Goal: Navigation & Orientation: Go to known website

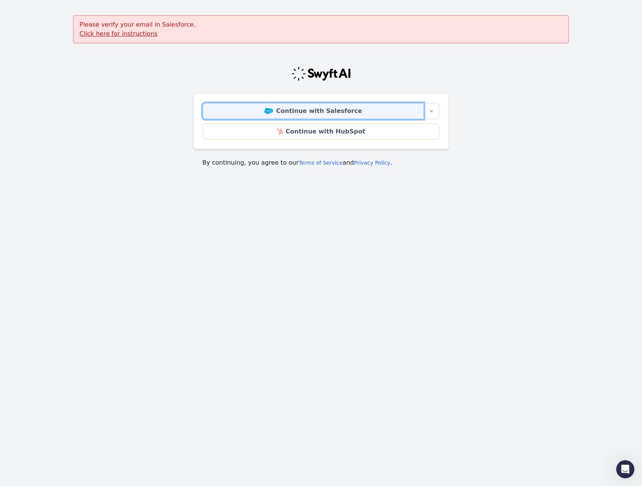
click at [297, 107] on link "Continue with Salesforce" at bounding box center [313, 111] width 221 height 16
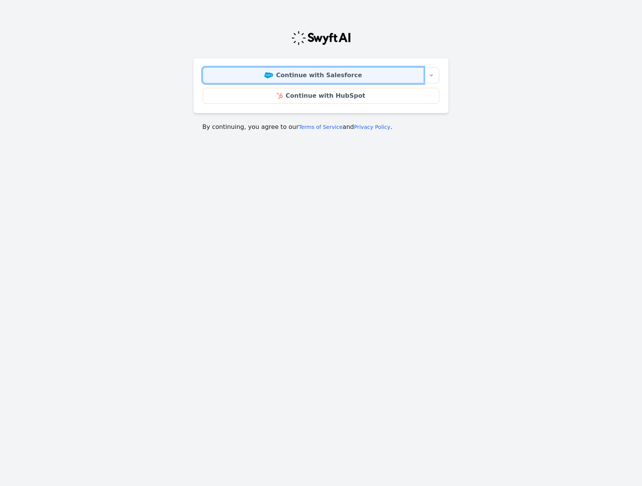
click at [298, 74] on link "Continue with Salesforce" at bounding box center [313, 75] width 221 height 16
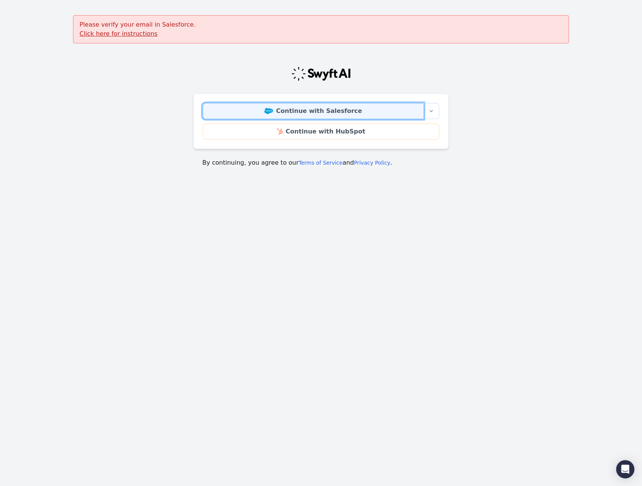
click at [273, 111] on img at bounding box center [268, 111] width 9 height 6
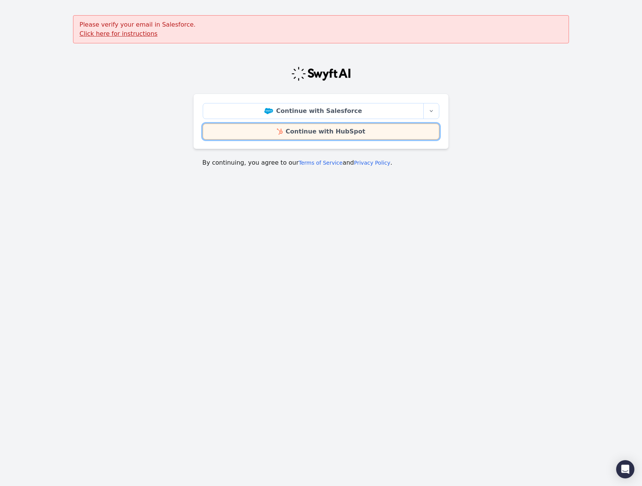
click at [307, 125] on link "Continue with HubSpot" at bounding box center [321, 132] width 237 height 16
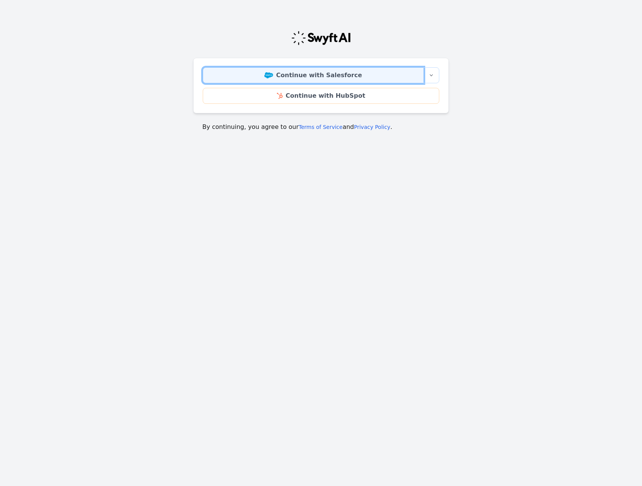
click at [335, 77] on link "Continue with Salesforce" at bounding box center [313, 75] width 221 height 16
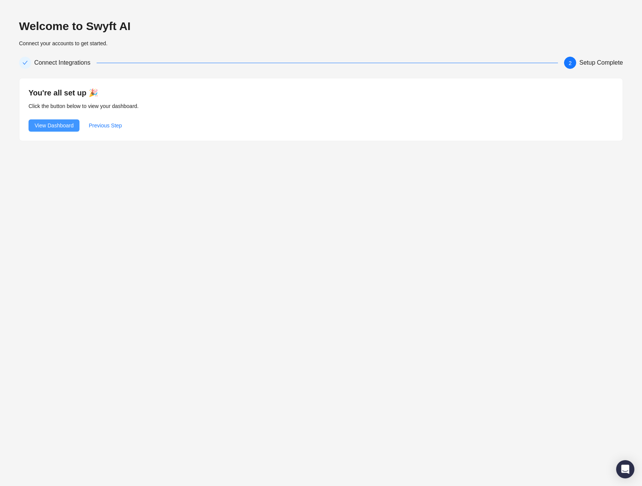
click at [46, 129] on span "View Dashboard" at bounding box center [54, 125] width 39 height 8
